Goal: Task Accomplishment & Management: Complete application form

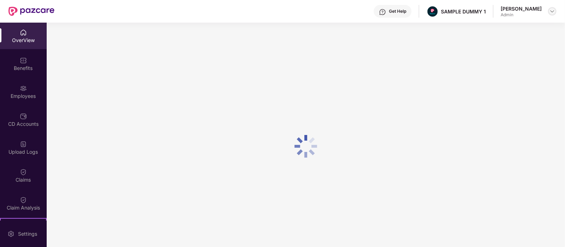
click at [552, 8] on img at bounding box center [553, 11] width 6 height 6
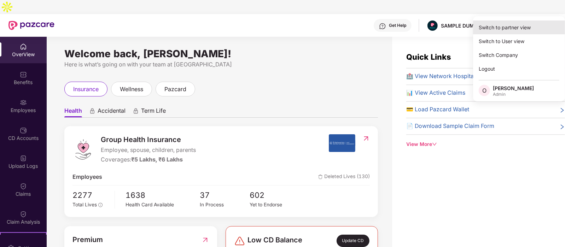
click at [501, 33] on div "Switch to partner view" at bounding box center [519, 28] width 92 height 14
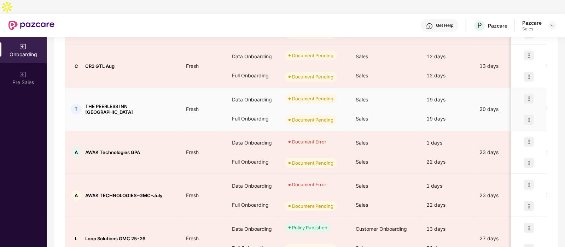
scroll to position [215, 0]
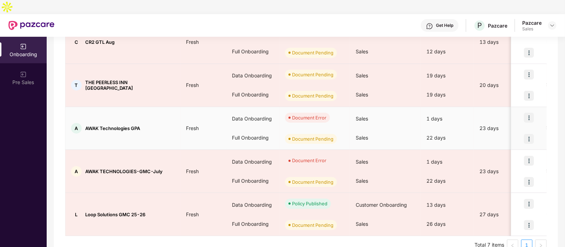
click at [530, 113] on img at bounding box center [529, 118] width 10 height 10
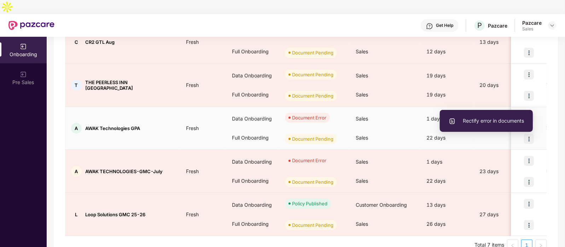
click at [498, 120] on span "Rectify error in documents" at bounding box center [486, 121] width 75 height 8
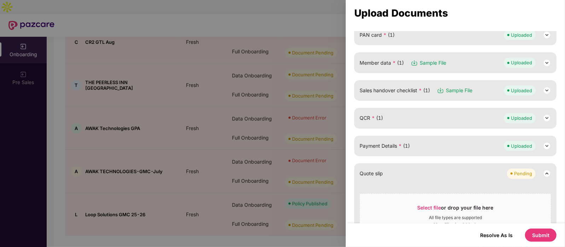
scroll to position [108, 0]
click at [469, 53] on div "Member data * (1) Sample File Uploaded" at bounding box center [455, 62] width 202 height 21
click at [451, 62] on div "Member data * (1) Sample File Uploaded" at bounding box center [456, 62] width 192 height 10
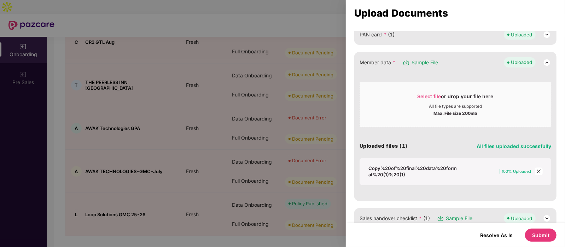
click at [384, 167] on div "Copy%20of%20final%20data%20format%20(1)%20(1)" at bounding box center [414, 171] width 90 height 13
click at [536, 174] on span "close" at bounding box center [539, 172] width 8 height 8
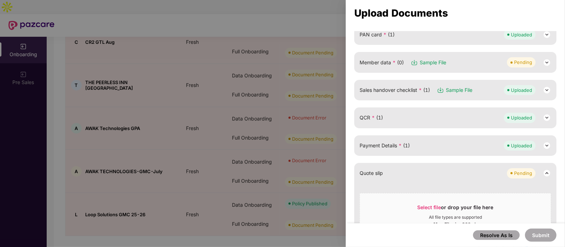
click at [514, 61] on div "Pending" at bounding box center [523, 62] width 18 height 7
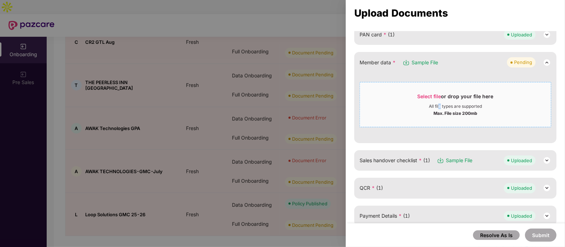
click at [439, 101] on div "Select file or drop your file here All file types are supported Max. File size …" at bounding box center [455, 104] width 191 height 23
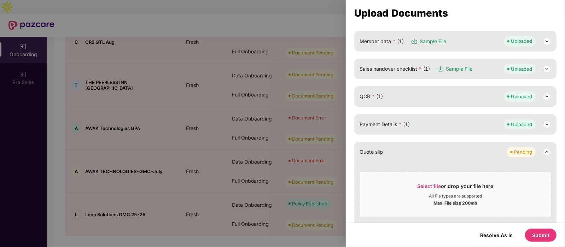
scroll to position [130, 0]
click at [542, 233] on button "Submit" at bounding box center [540, 235] width 31 height 13
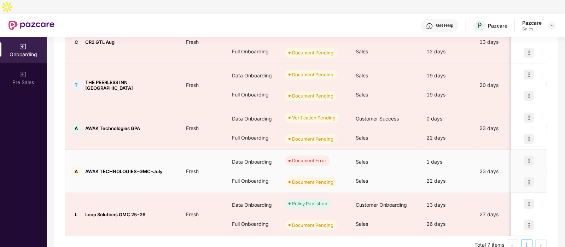
click at [532, 156] on img at bounding box center [529, 161] width 10 height 10
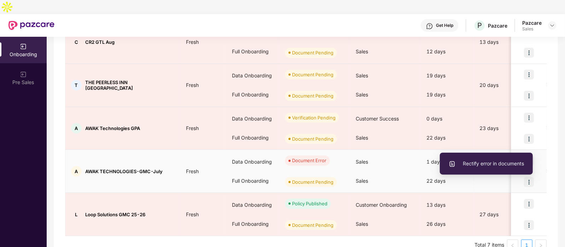
click at [529, 156] on img at bounding box center [529, 161] width 10 height 10
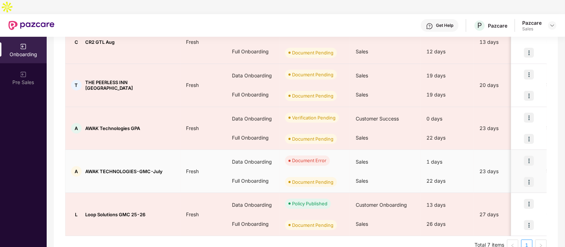
click at [529, 156] on img at bounding box center [529, 161] width 10 height 10
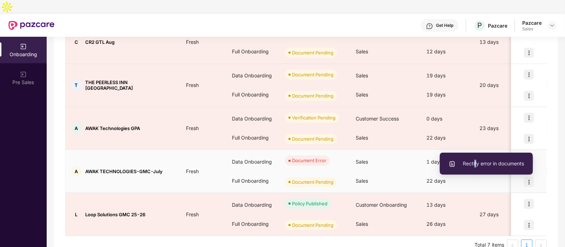
click at [476, 171] on li "Rectify error in documents" at bounding box center [486, 163] width 93 height 15
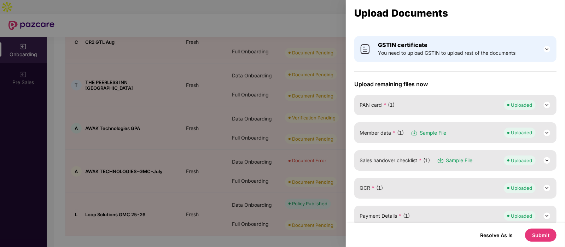
scroll to position [38, 0]
click at [543, 135] on img at bounding box center [547, 133] width 8 height 8
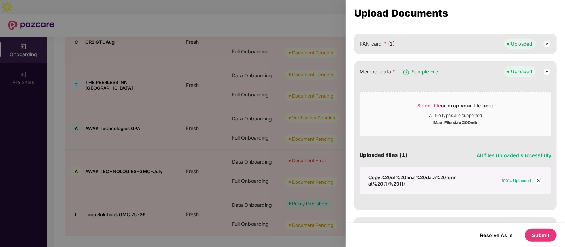
scroll to position [106, 0]
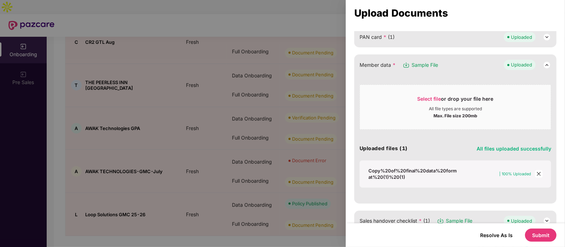
click at [429, 169] on div "Copy%20of%20final%20data%20format%20(1)%20(1)" at bounding box center [414, 174] width 90 height 13
click at [537, 174] on icon "close" at bounding box center [539, 174] width 5 height 5
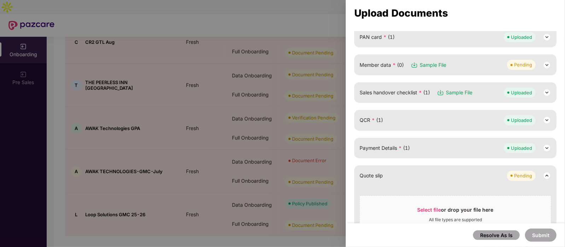
click at [501, 68] on div "Member data * (0) Sample File Pending" at bounding box center [456, 65] width 192 height 10
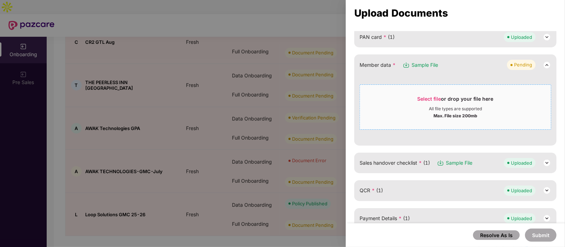
click at [432, 96] on span "Select file" at bounding box center [430, 99] width 24 height 6
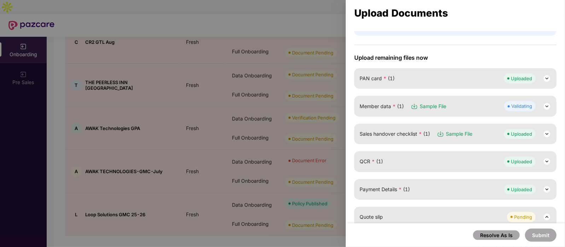
scroll to position [64, 0]
click at [547, 231] on button "Submit" at bounding box center [540, 235] width 31 height 13
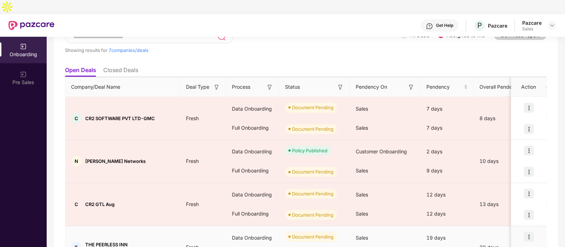
scroll to position [23, 0]
